Goal: Go to known website: Go to known website

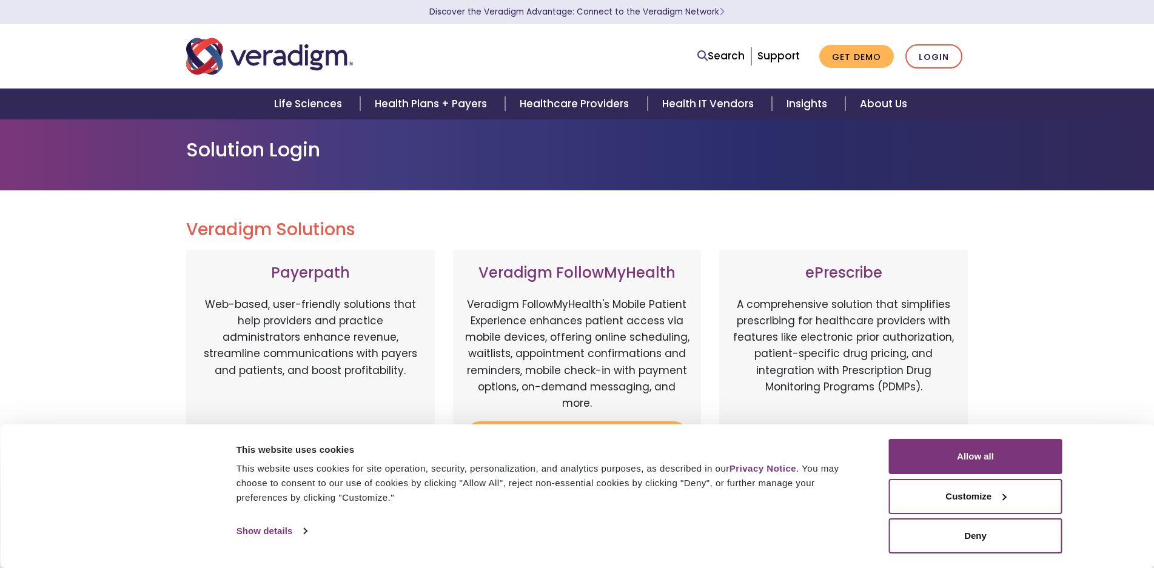
click at [950, 43] on div "Search Support Get Demo Login" at bounding box center [577, 56] width 801 height 40
click at [949, 45] on link "Login" at bounding box center [933, 56] width 57 height 25
click at [953, 475] on div "Allow all Customize Allow selection Deny" at bounding box center [975, 496] width 173 height 115
click at [959, 458] on button "Allow all" at bounding box center [975, 456] width 173 height 35
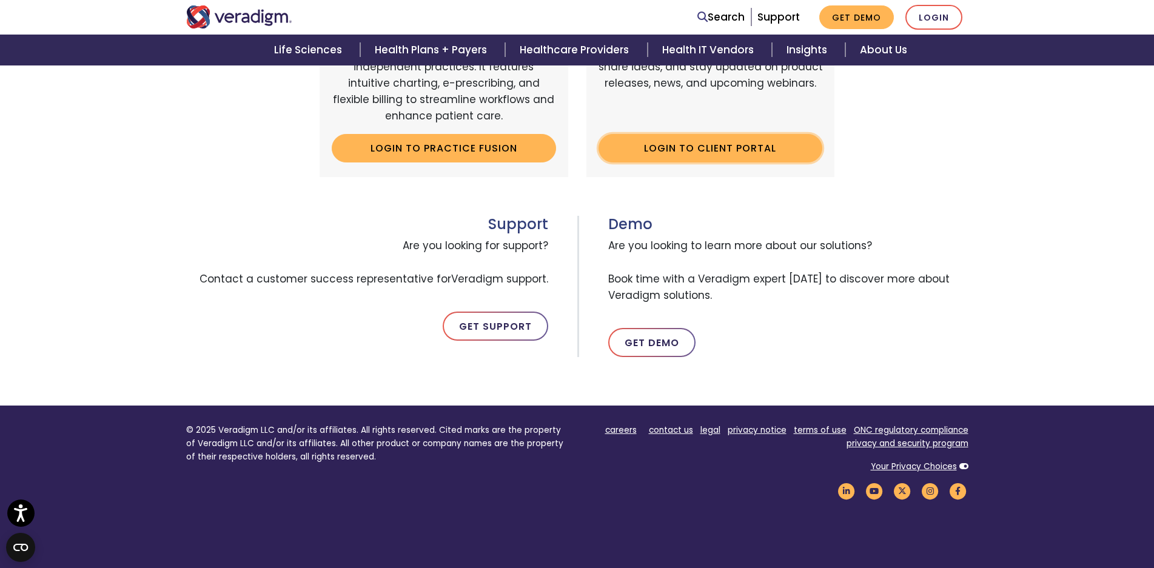
scroll to position [511, 0]
click at [693, 133] on div "Client Portal An online portal for Veradigm customers to connect with peers, as…" at bounding box center [710, 78] width 249 height 198
click at [709, 149] on link "Login to Client Portal" at bounding box center [711, 148] width 224 height 28
